Goal: Check status: Check status

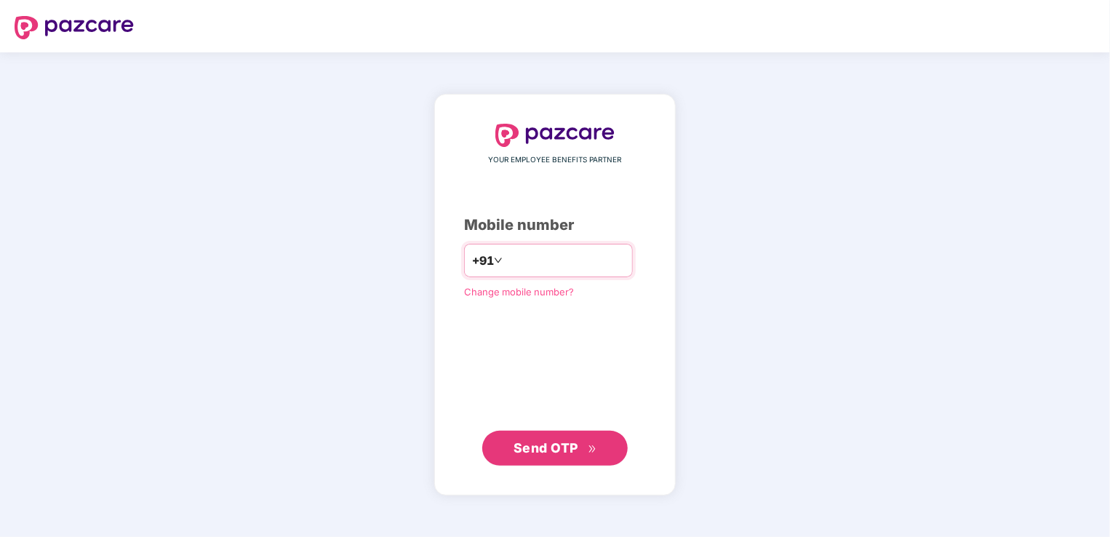
click at [527, 260] on input "number" at bounding box center [565, 260] width 119 height 23
click at [506, 259] on input "**********" at bounding box center [565, 260] width 119 height 23
type input "**********"
click at [549, 441] on span "Send OTP" at bounding box center [546, 446] width 65 height 15
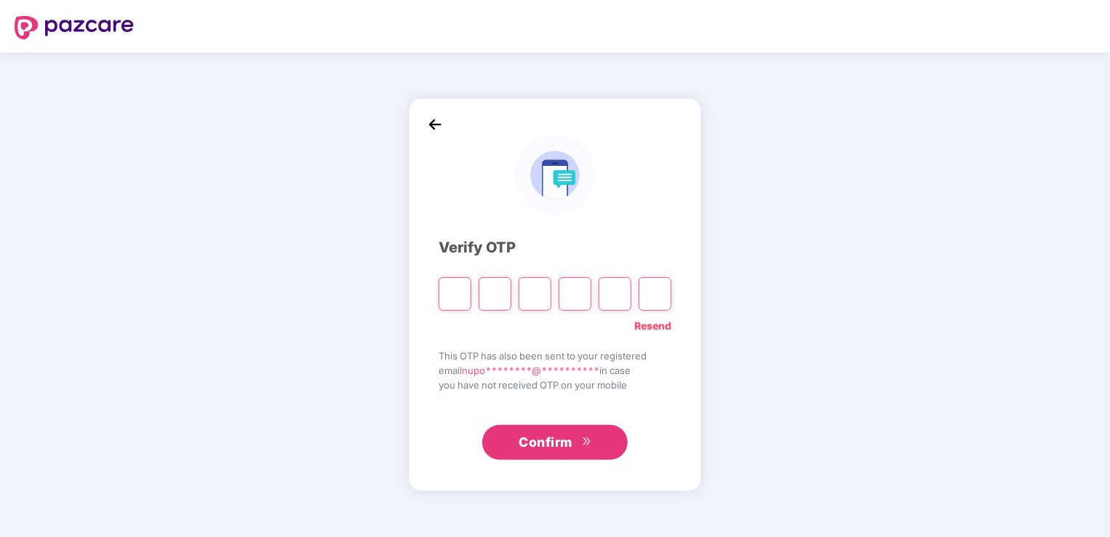
type input "*"
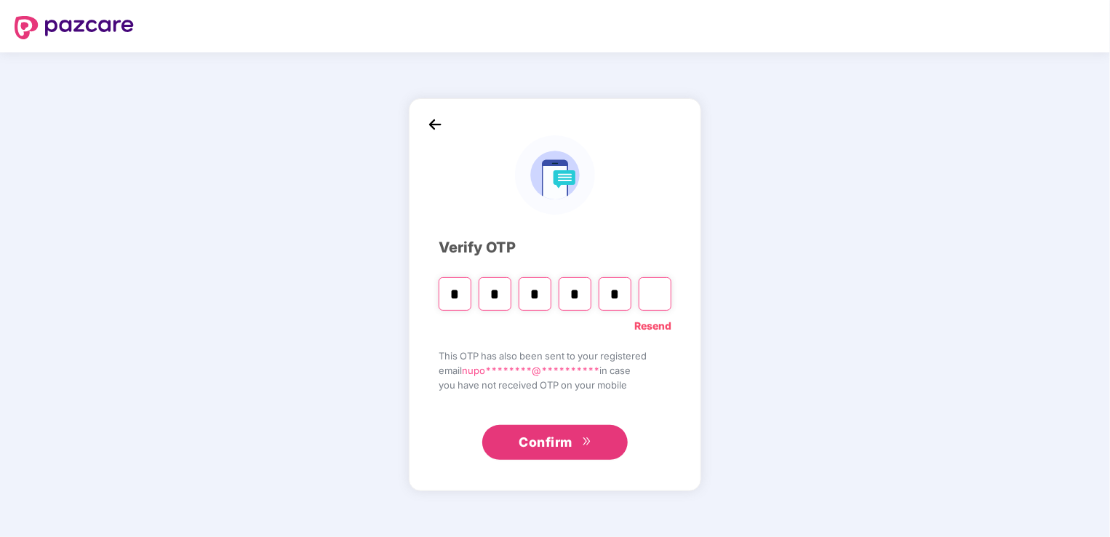
type input "*"
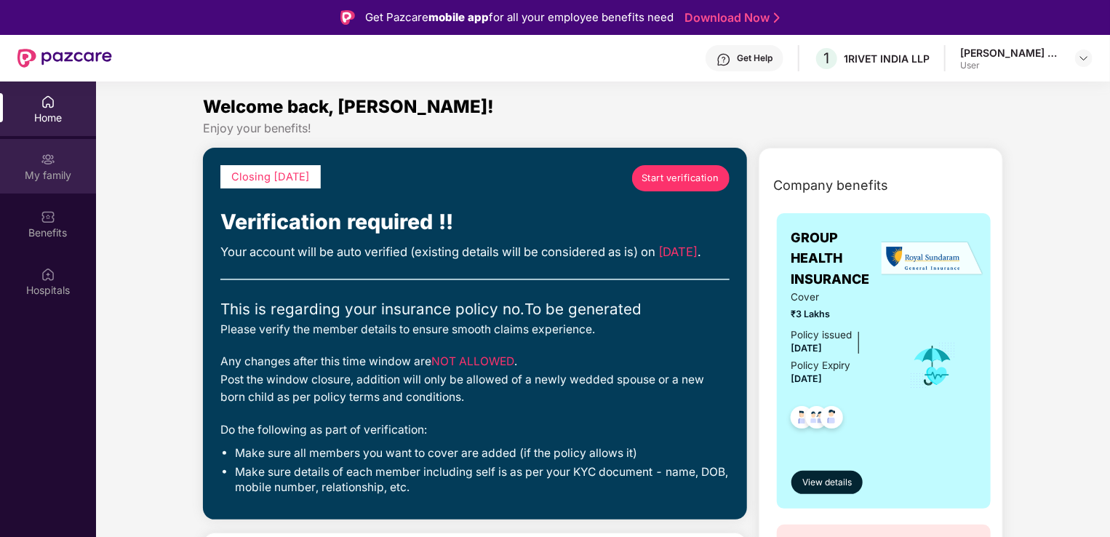
click at [61, 183] on div "My family" at bounding box center [48, 166] width 96 height 55
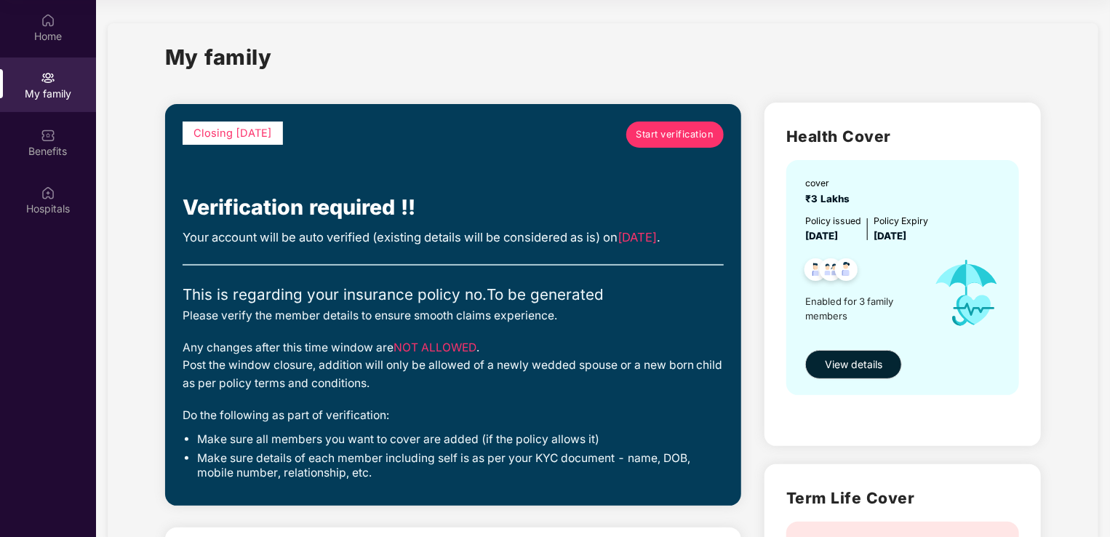
scroll to position [436, 0]
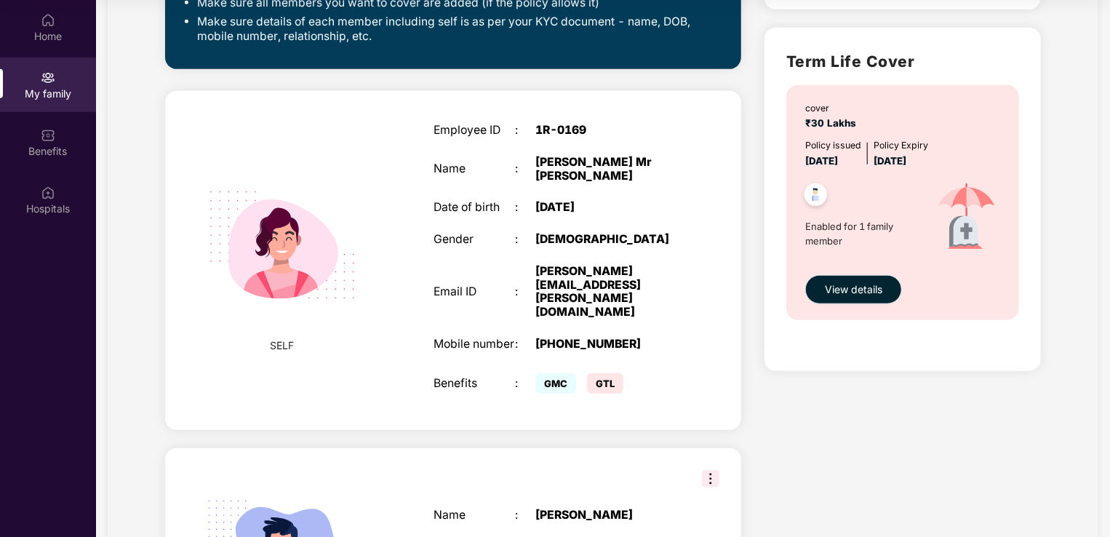
click at [840, 287] on span "View details" at bounding box center [853, 290] width 57 height 16
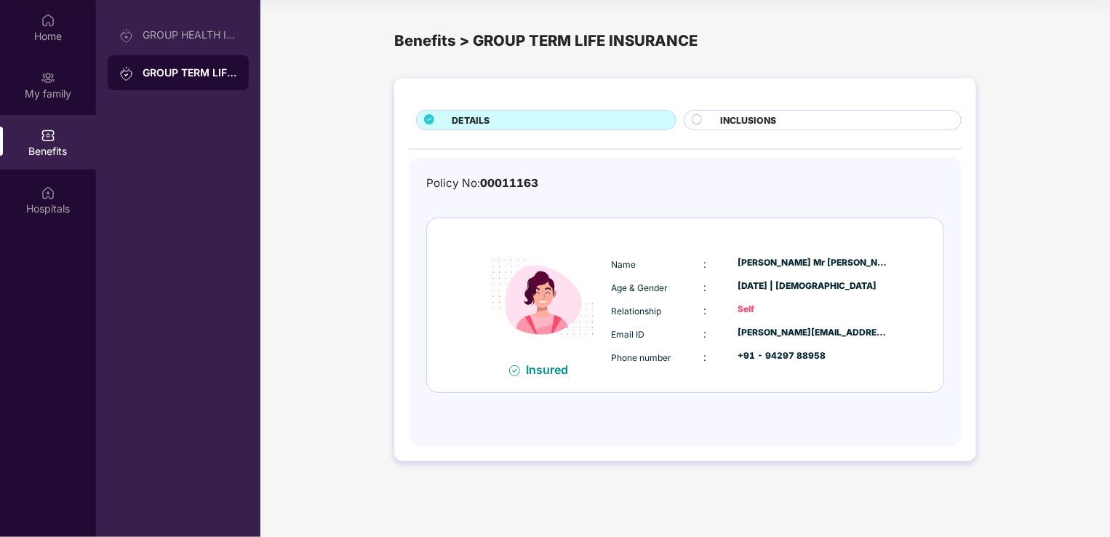
click at [508, 117] on div "DETAILS" at bounding box center [556, 121] width 224 height 16
drag, startPoint x: 848, startPoint y: 260, endPoint x: 733, endPoint y: 260, distance: 114.9
click at [733, 260] on div "Name : [PERSON_NAME] Mr [PERSON_NAME]" at bounding box center [749, 264] width 277 height 16
click at [928, 260] on div "Insured Name : [PERSON_NAME] Mr [PERSON_NAME] Age & Gender : [DATE] | [DEMOGRAP…" at bounding box center [685, 305] width 517 height 174
click at [765, 116] on span "INCLUSIONS" at bounding box center [749, 120] width 56 height 14
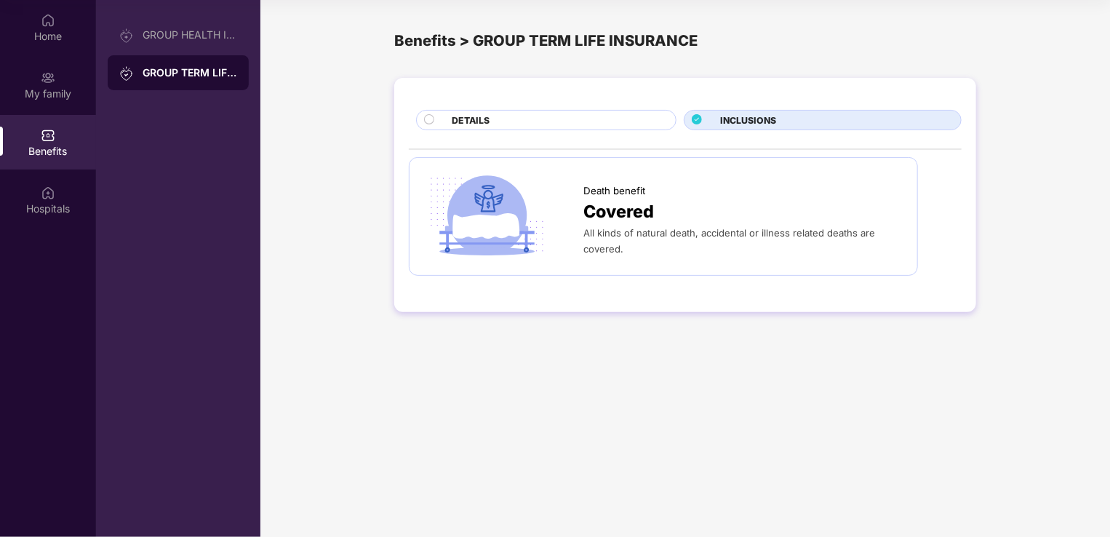
click at [521, 127] on div "DETAILS" at bounding box center [556, 121] width 224 height 16
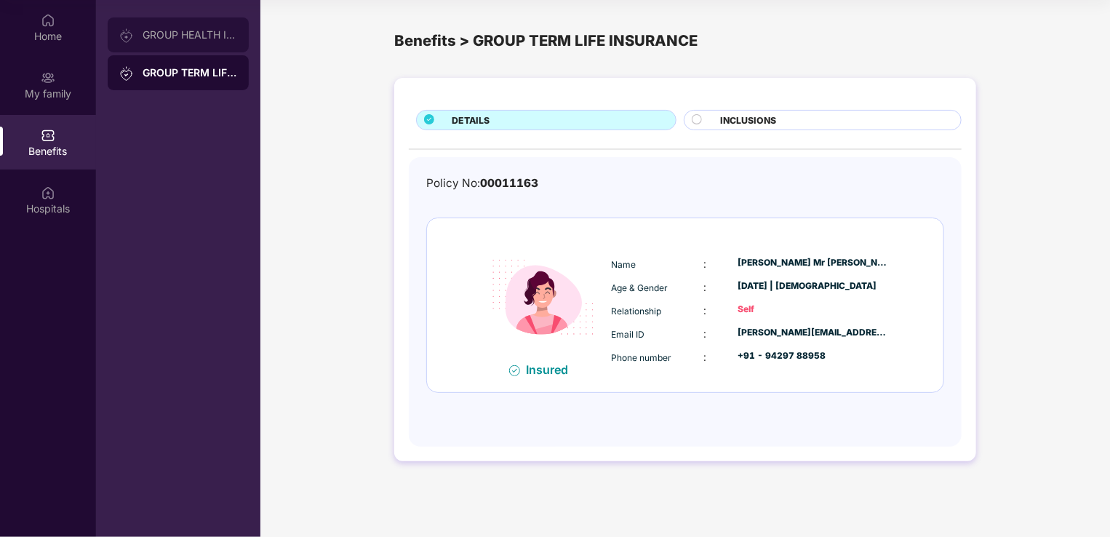
click at [186, 34] on div "GROUP HEALTH INSURANCE" at bounding box center [190, 35] width 95 height 12
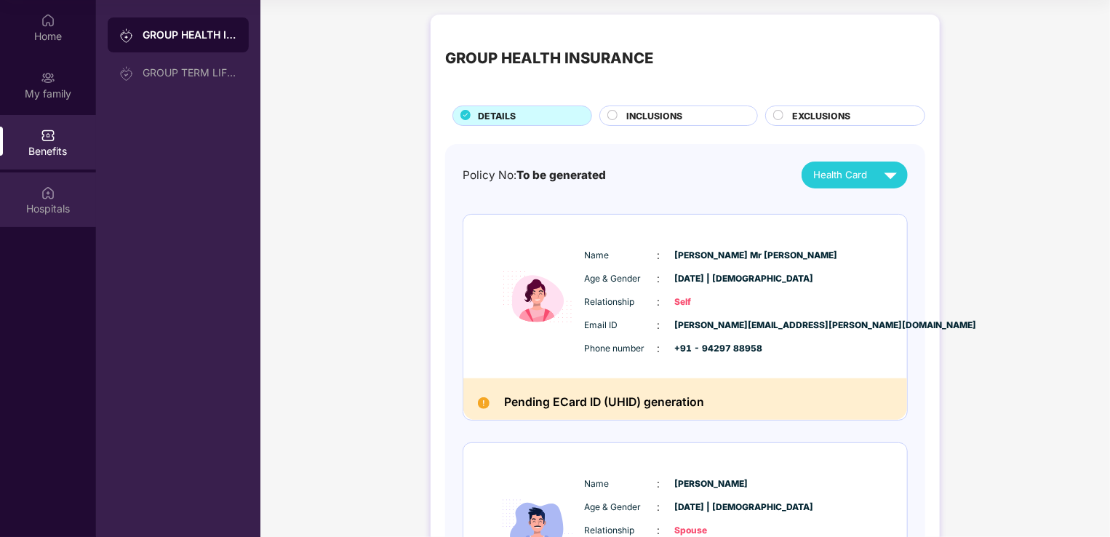
click at [36, 176] on div "Hospitals" at bounding box center [48, 199] width 96 height 55
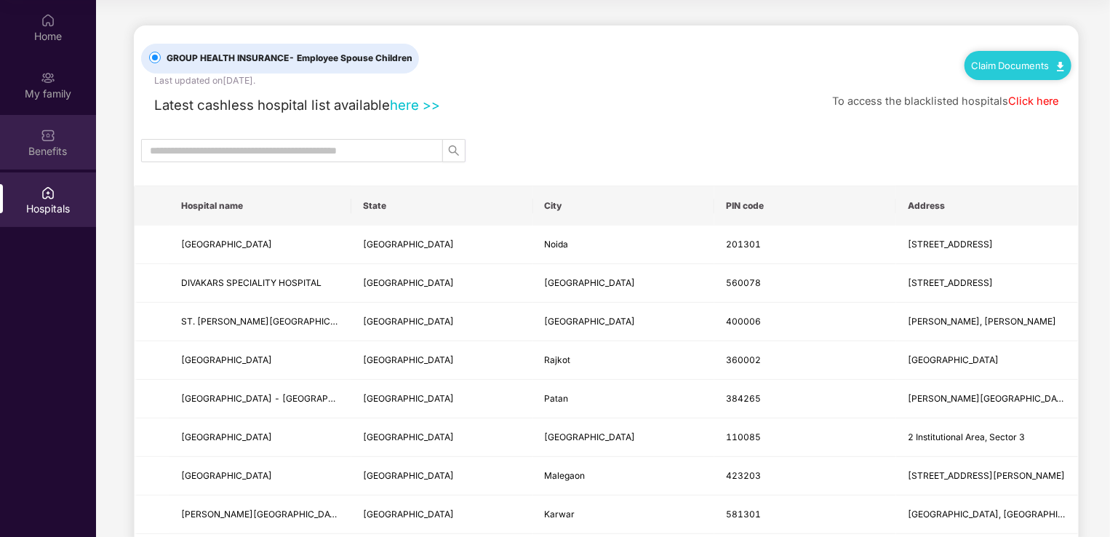
click at [41, 135] on img at bounding box center [48, 135] width 15 height 15
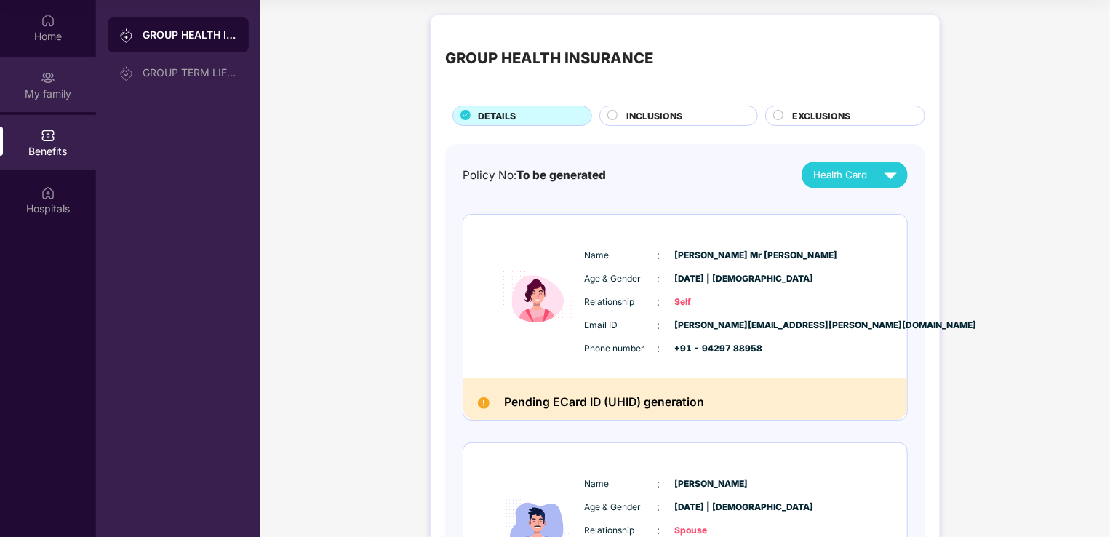
click at [46, 97] on div "My family" at bounding box center [48, 94] width 96 height 15
